Goal: Task Accomplishment & Management: Manage account settings

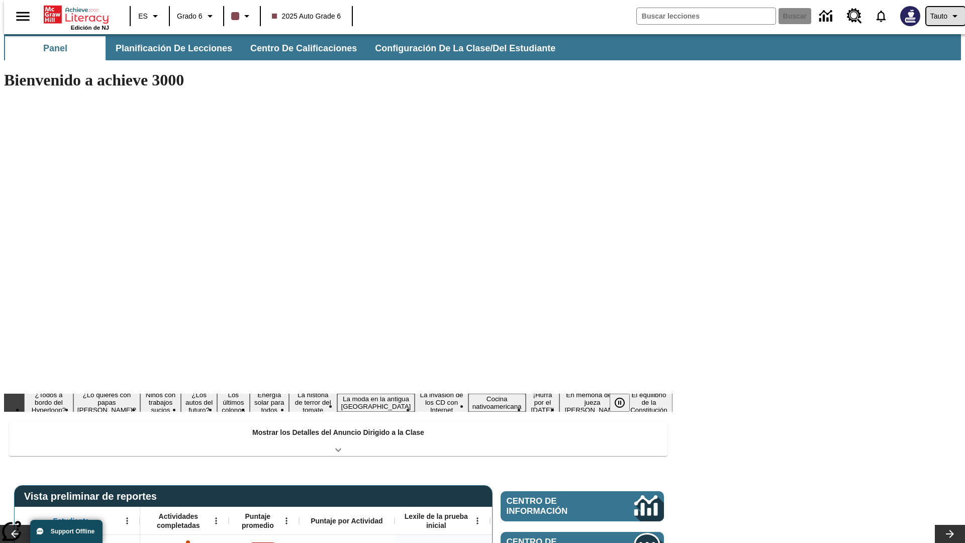
click at [941, 16] on span "Tauto" at bounding box center [939, 16] width 17 height 11
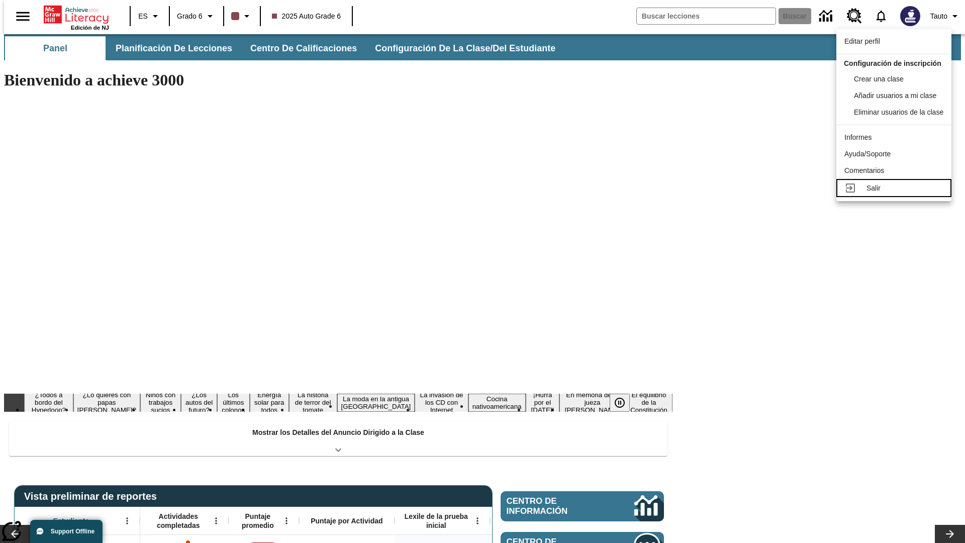
click at [897, 194] on div "Salir" at bounding box center [905, 188] width 77 height 11
